Goal: Task Accomplishment & Management: Manage account settings

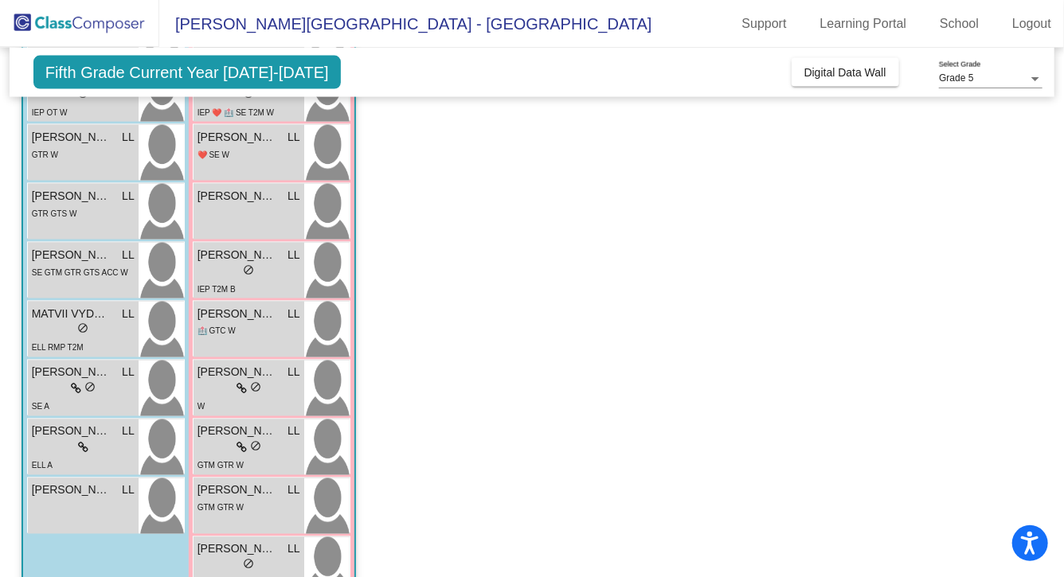
scroll to position [1985, 0]
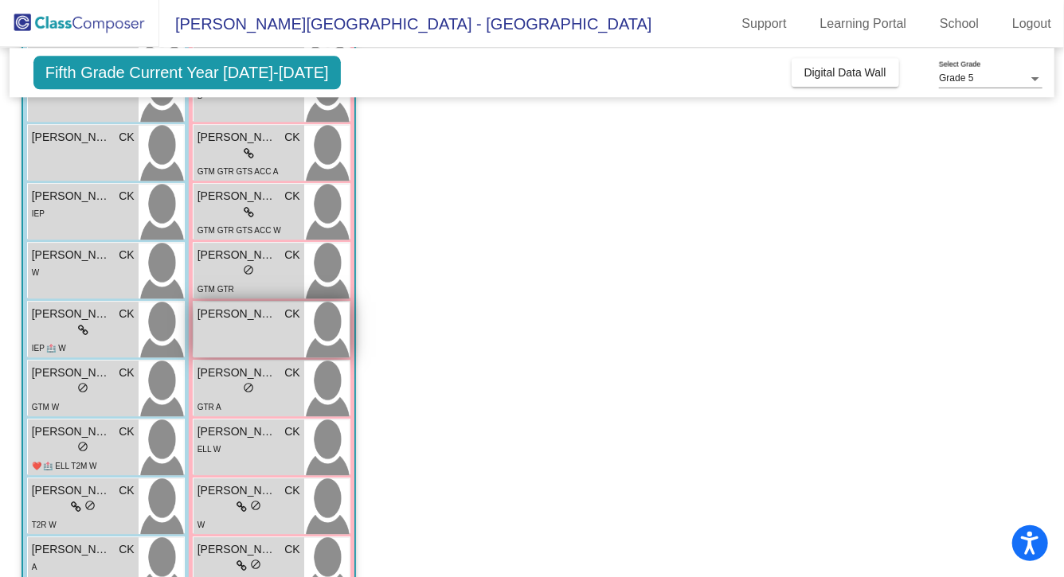
click at [267, 319] on span "[PERSON_NAME]" at bounding box center [237, 314] width 80 height 17
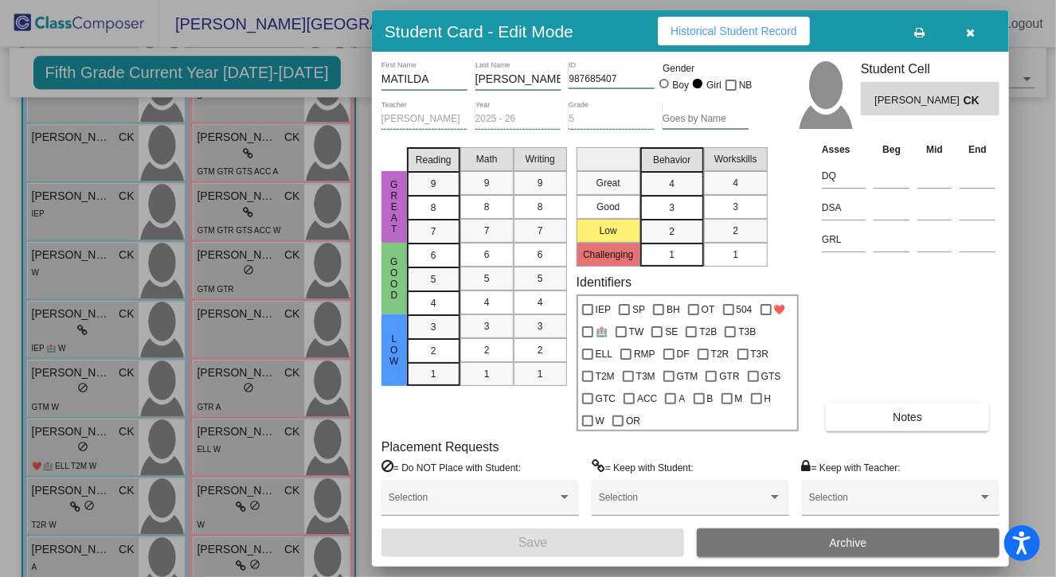
click at [964, 36] on button "button" at bounding box center [970, 31] width 51 height 29
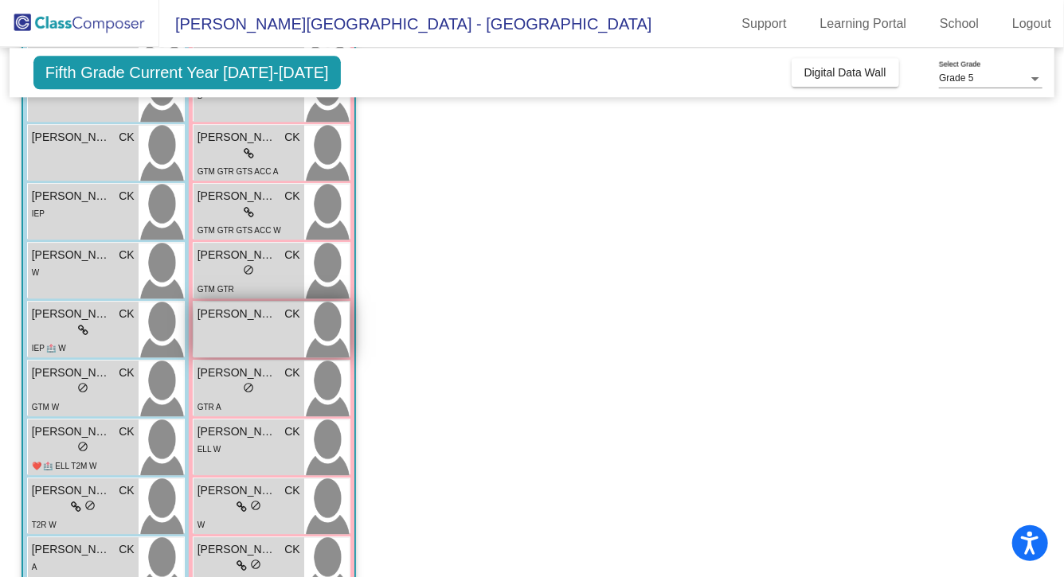
click at [248, 332] on div "[PERSON_NAME] CK lock do_not_disturb_alt" at bounding box center [248, 330] width 111 height 56
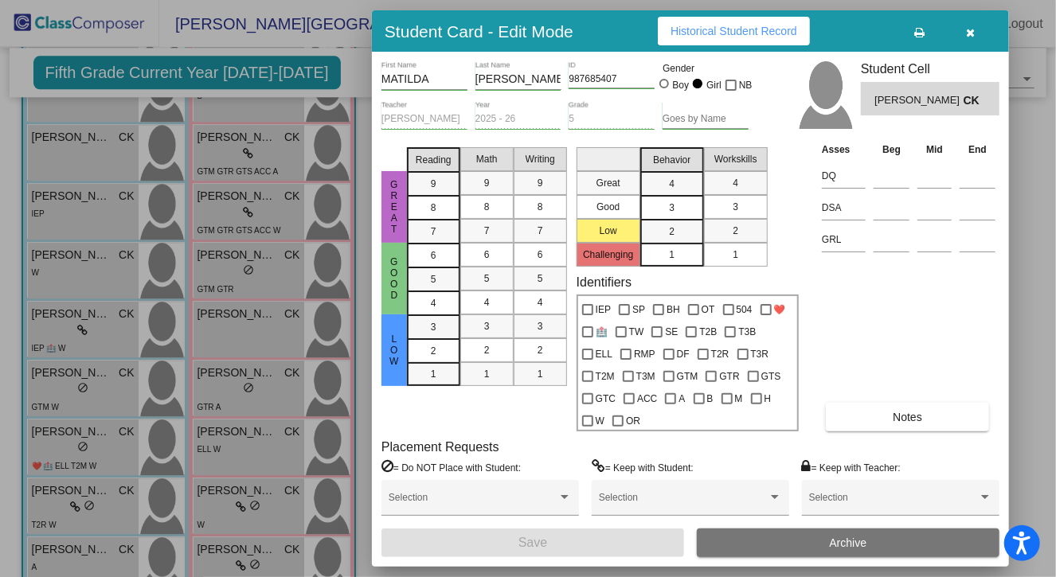
click at [972, 45] on div at bounding box center [945, 31] width 102 height 29
click at [970, 41] on button "button" at bounding box center [970, 31] width 51 height 29
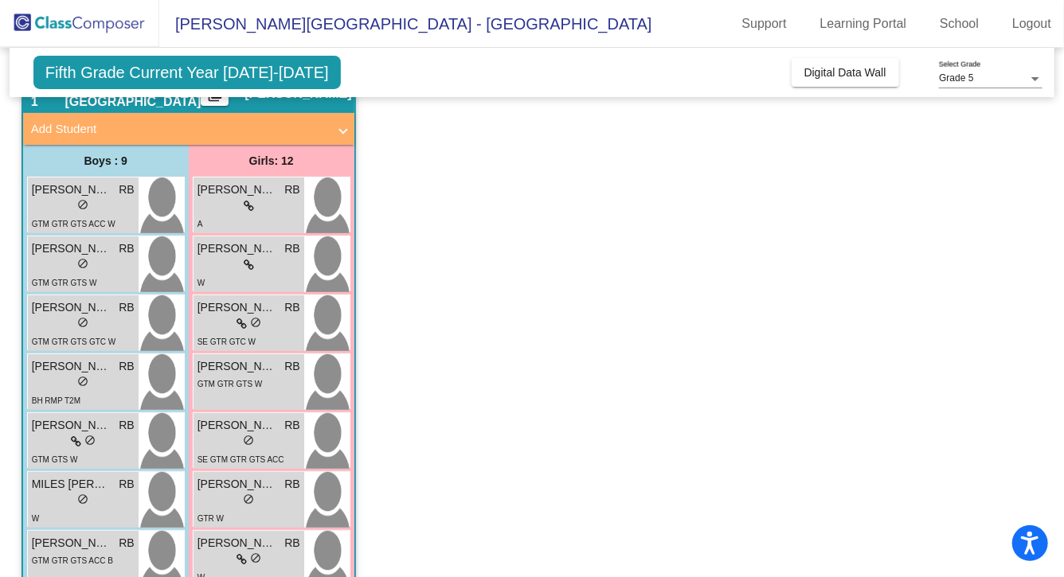
scroll to position [0, 0]
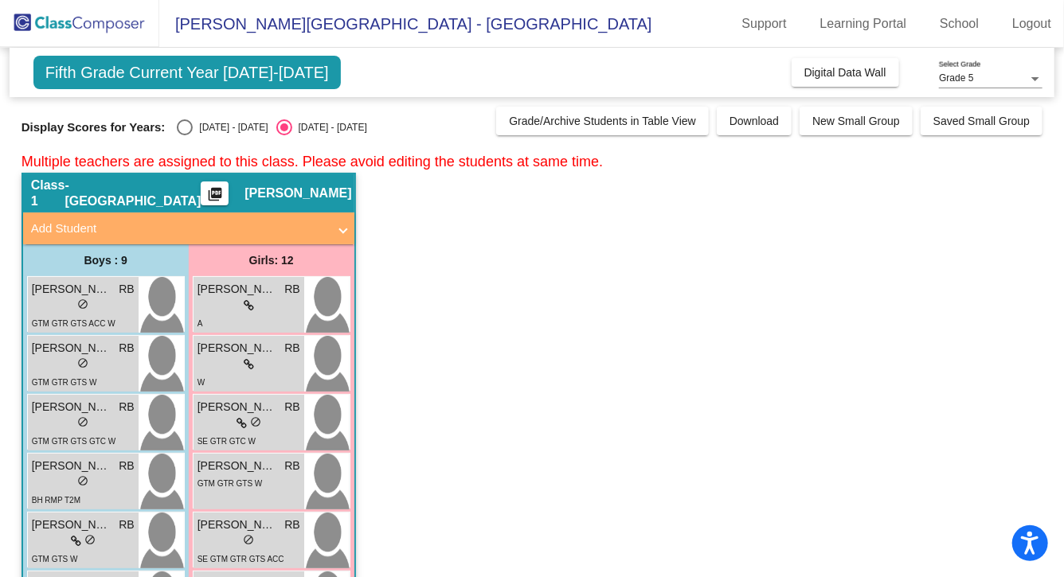
click at [181, 128] on div "Select an option" at bounding box center [185, 127] width 16 height 16
click at [184, 135] on input "[DATE] - [DATE]" at bounding box center [184, 135] width 1 height 1
radio input "true"
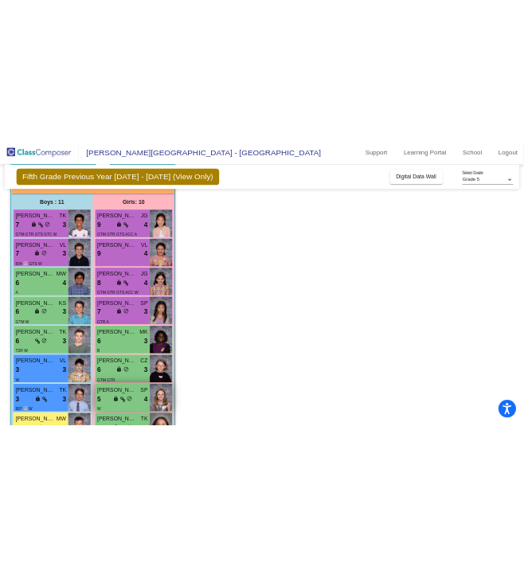
scroll to position [1853, 0]
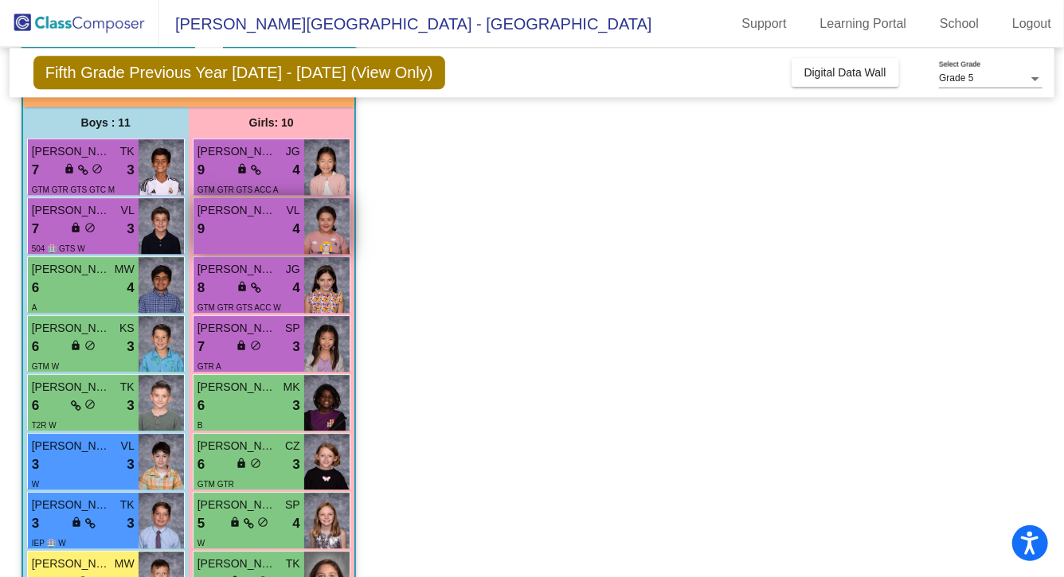
click at [285, 217] on div "[PERSON_NAME] VL" at bounding box center [248, 210] width 103 height 17
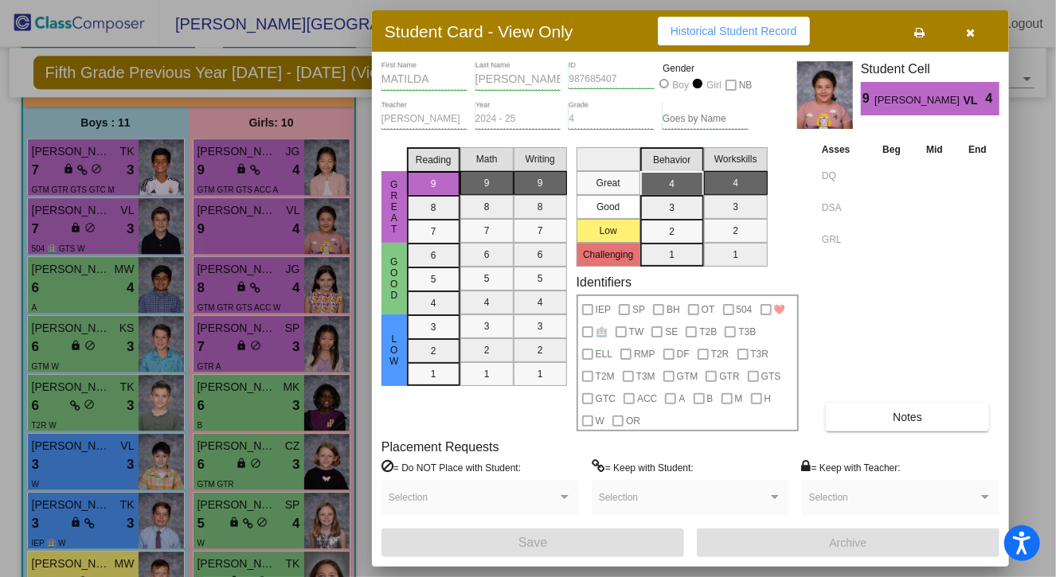
click at [977, 30] on button "button" at bounding box center [970, 31] width 51 height 29
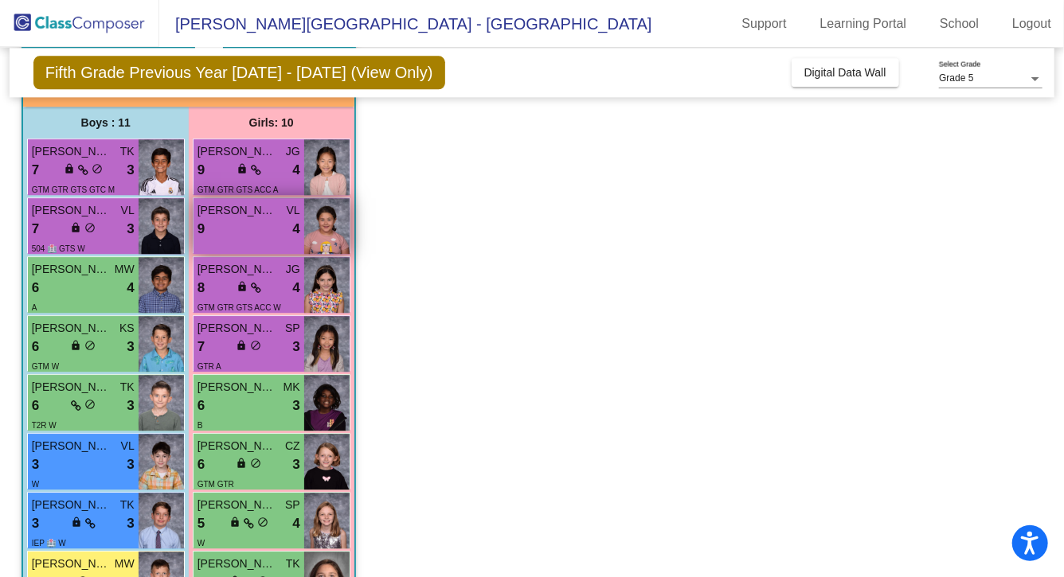
click at [282, 224] on div "9 lock do_not_disturb_alt 4" at bounding box center [248, 229] width 103 height 21
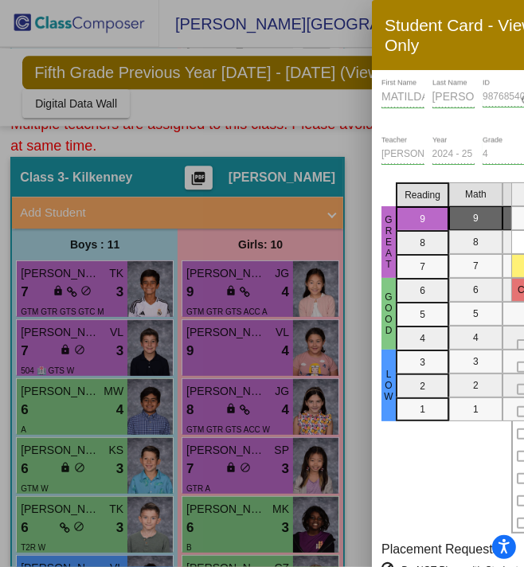
scroll to position [1975, 0]
